Goal: Navigation & Orientation: Find specific page/section

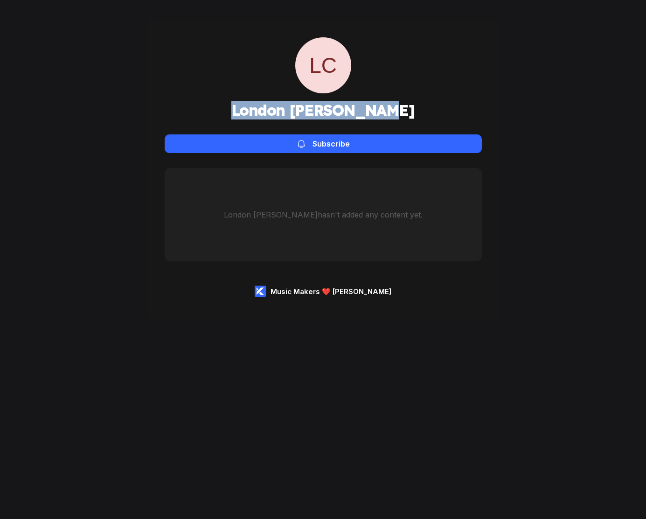
drag, startPoint x: 408, startPoint y: 108, endPoint x: 256, endPoint y: 110, distance: 152.1
click at [256, 110] on div "LC London Castleberry Subscribe" at bounding box center [323, 95] width 317 height 116
copy h1 "London Castleberry"
